Goal: Task Accomplishment & Management: Understand process/instructions

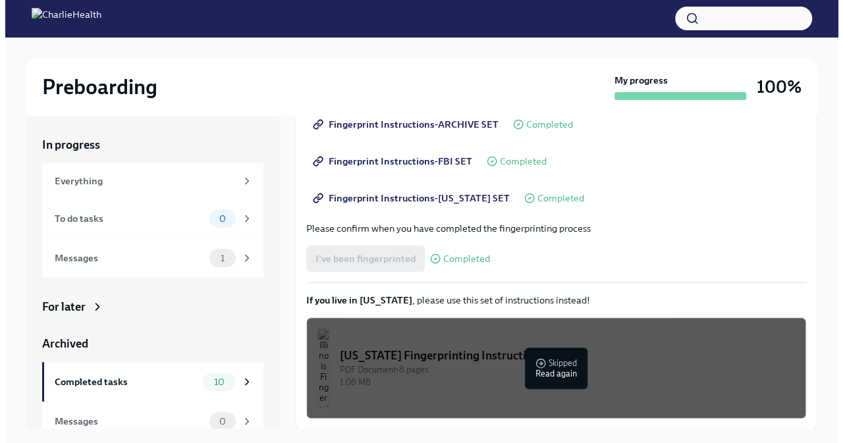
scroll to position [22, 0]
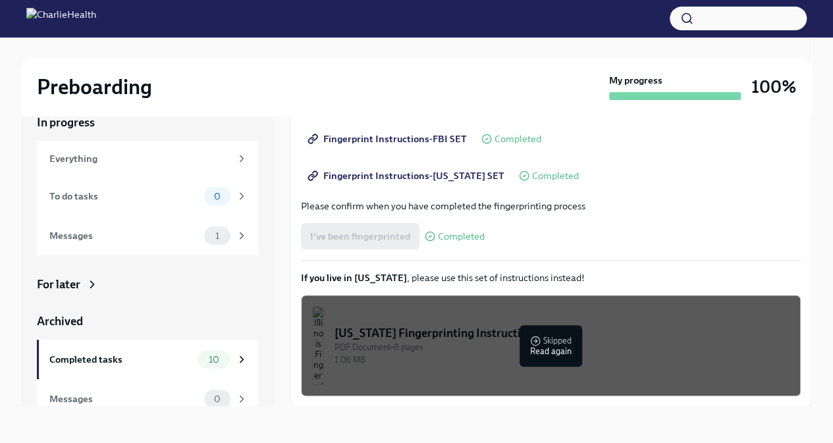
click at [533, 355] on div "1.06 MB" at bounding box center [561, 359] width 455 height 13
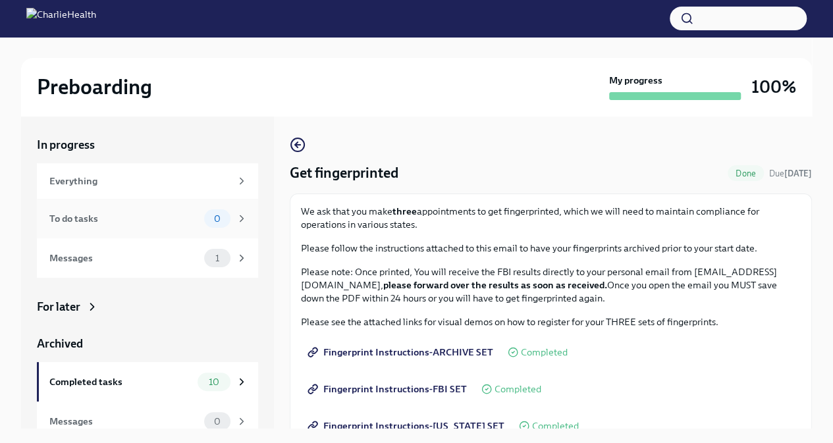
click at [112, 216] on div "To do tasks" at bounding box center [123, 218] width 149 height 14
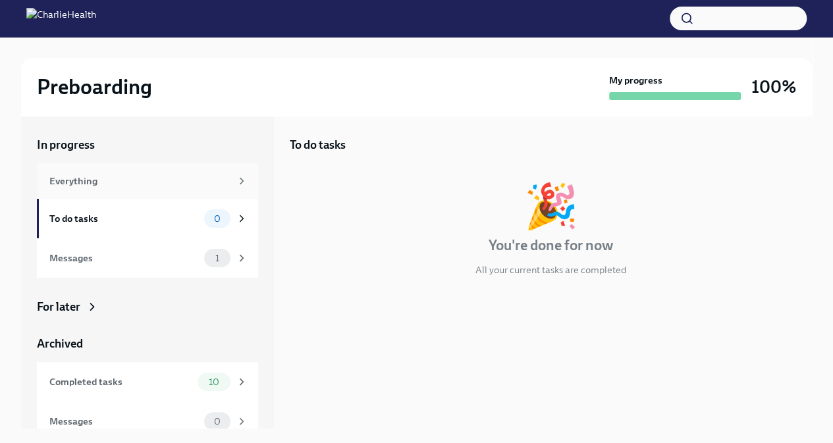
click at [122, 186] on div "Everything" at bounding box center [139, 181] width 181 height 14
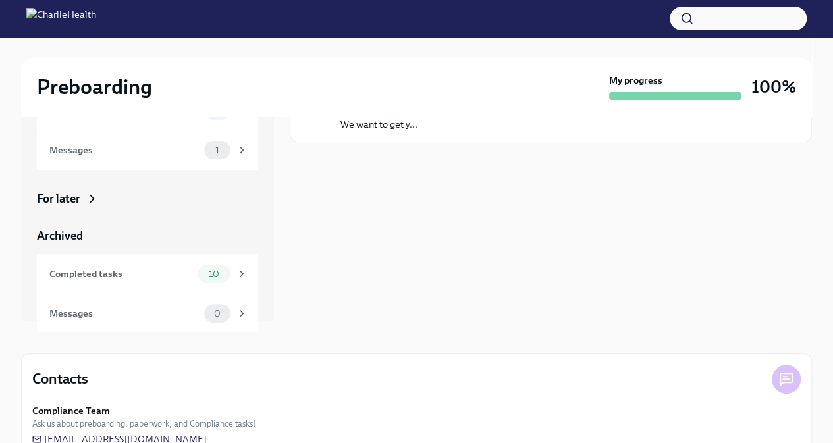
scroll to position [125, 0]
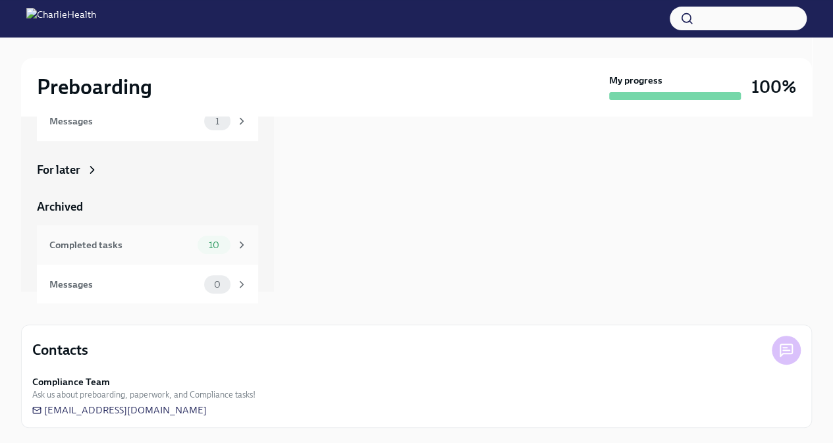
click at [132, 251] on div "Completed tasks" at bounding box center [120, 245] width 143 height 14
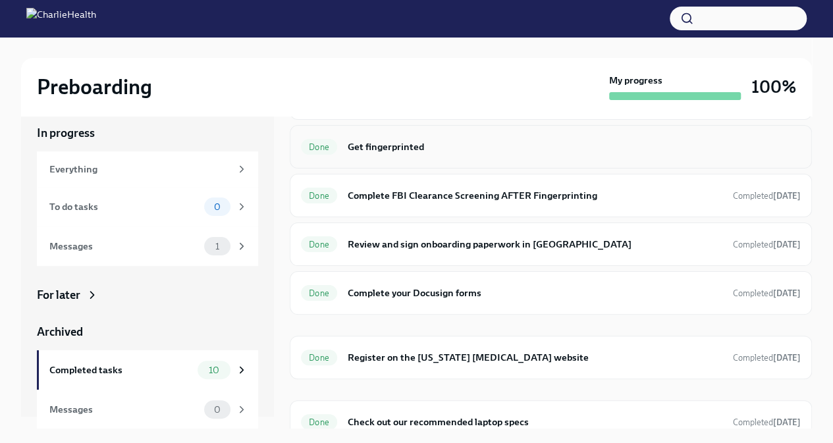
scroll to position [244, 0]
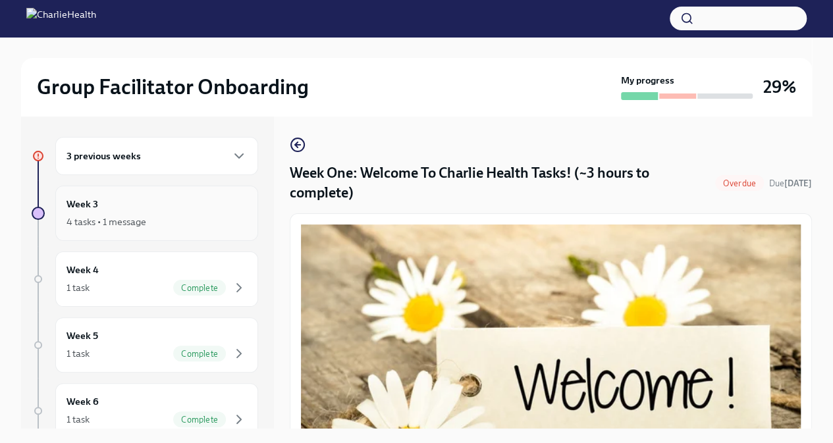
scroll to position [1, 0]
click at [174, 157] on div "3 previous weeks" at bounding box center [156, 155] width 180 height 16
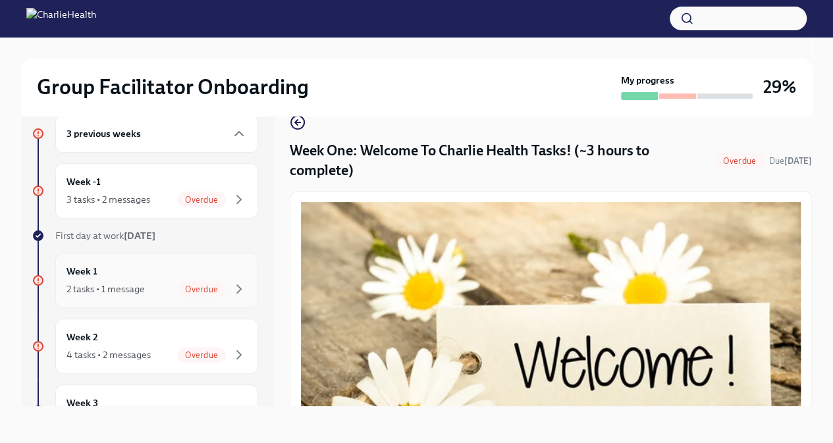
scroll to position [0, 0]
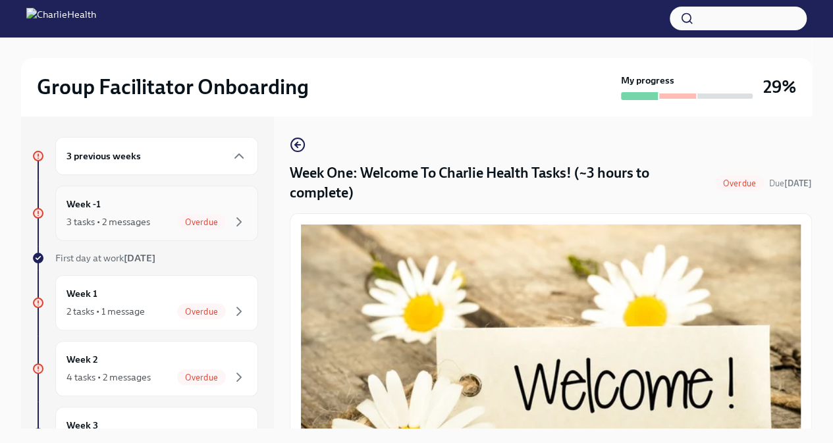
click at [178, 228] on div "Overdue" at bounding box center [201, 222] width 49 height 16
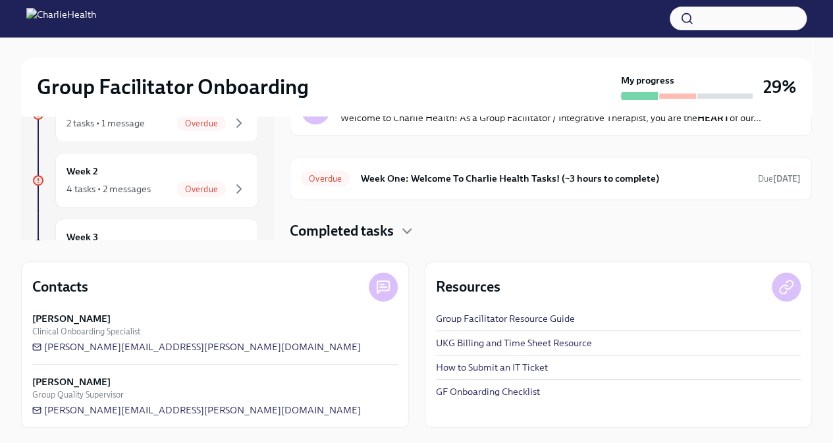
scroll to position [169, 0]
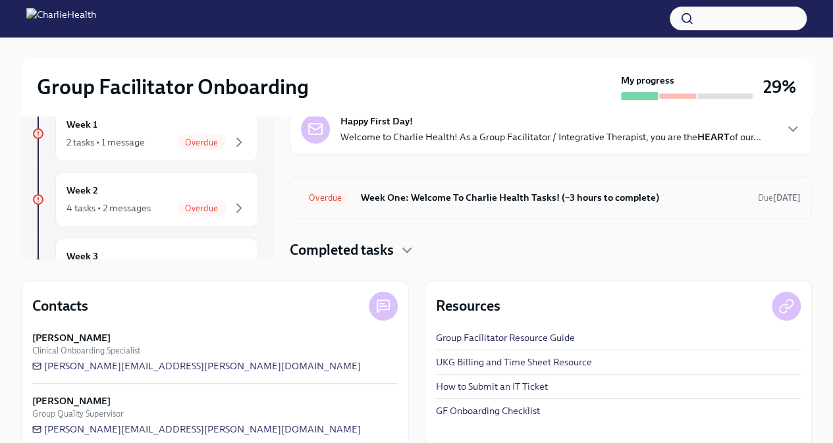
click at [567, 199] on h6 "Week One: Welcome To Charlie Health Tasks! (~3 hours to complete)" at bounding box center [553, 197] width 387 height 14
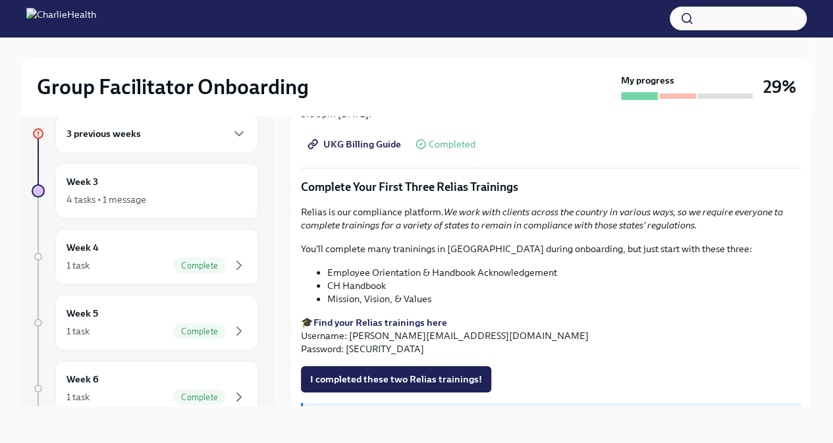
scroll to position [1392, 0]
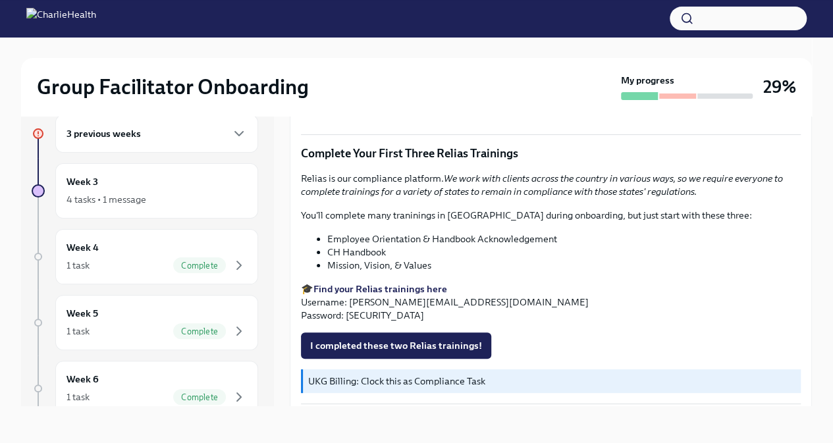
click at [407, 283] on strong "Find your Relias trainings here" at bounding box center [380, 289] width 134 height 12
